Goal: Navigation & Orientation: Find specific page/section

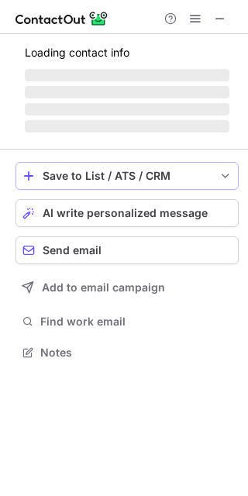
scroll to position [7, 8]
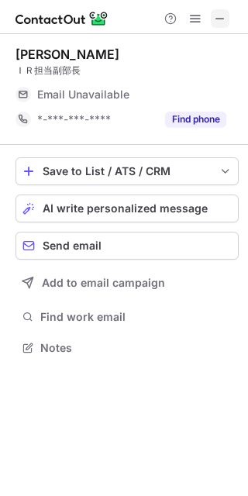
click at [218, 22] on span at bounding box center [220, 18] width 12 height 12
